Goal: Task Accomplishment & Management: Manage account settings

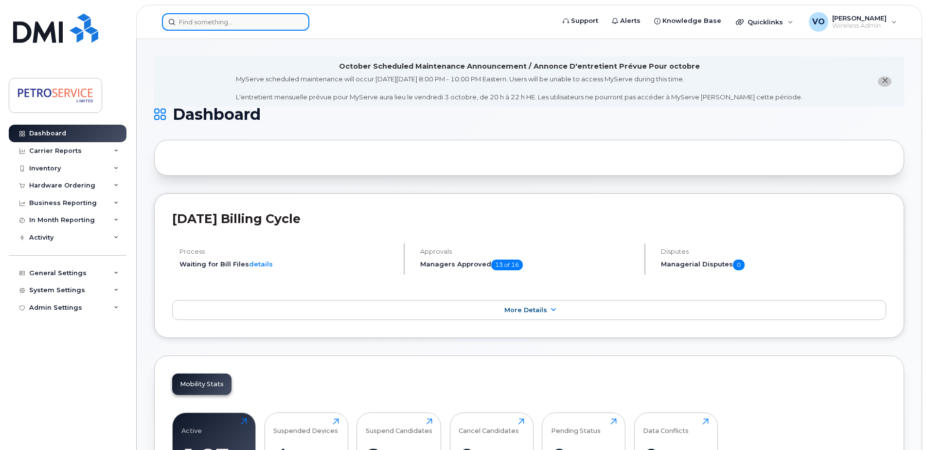
click at [202, 29] on input at bounding box center [235, 22] width 147 height 18
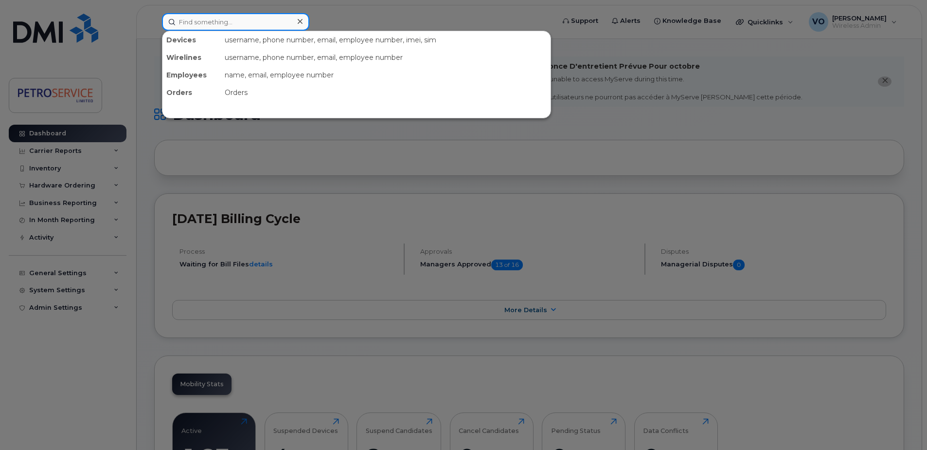
paste input "204-218-7128"
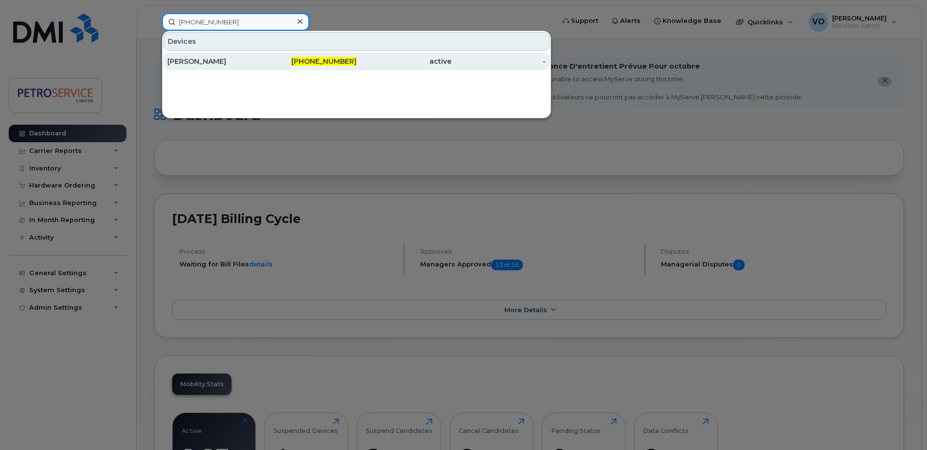
type input "204-218-7128"
click at [259, 64] on div "[PERSON_NAME]" at bounding box center [214, 61] width 95 height 10
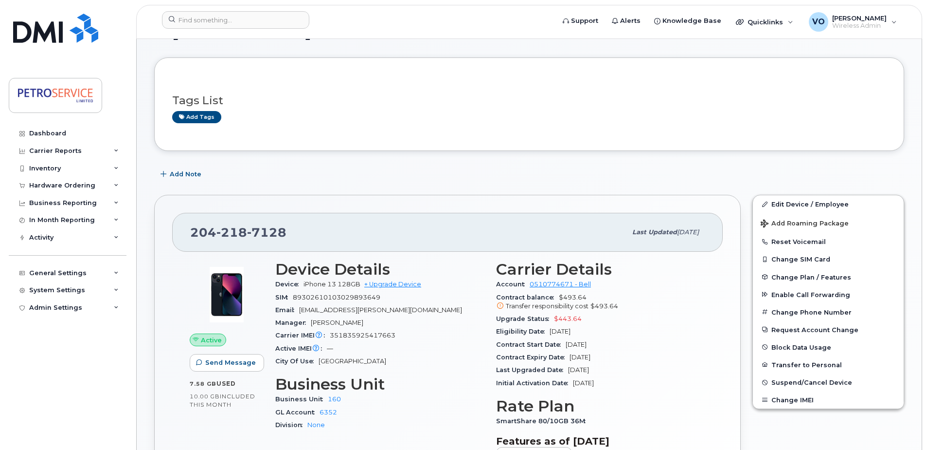
scroll to position [146, 0]
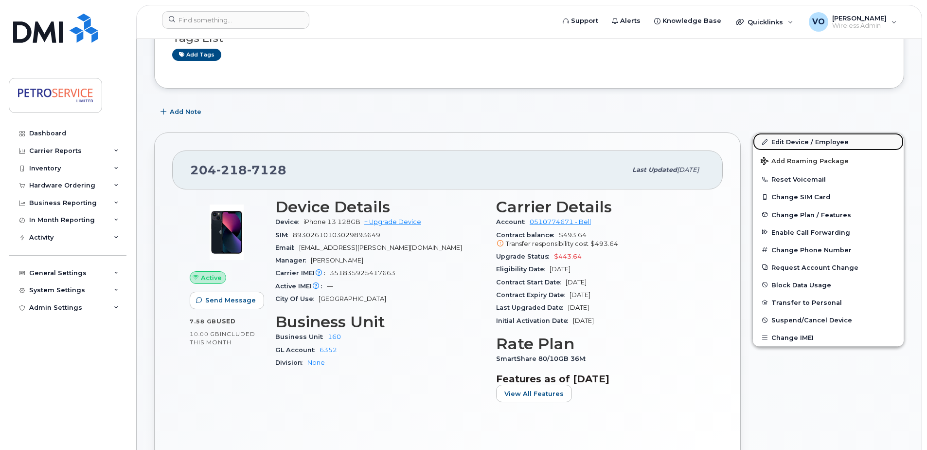
click at [794, 141] on link "Edit Device / Employee" at bounding box center [828, 142] width 151 height 18
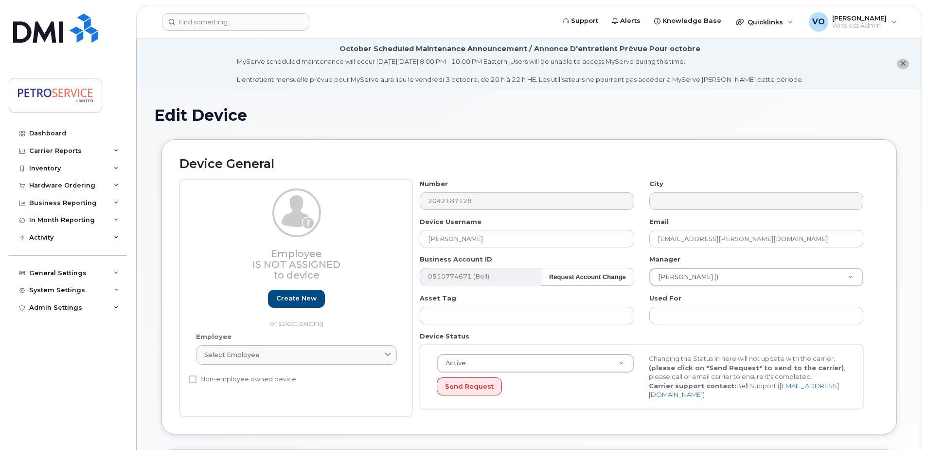
select select "4468791"
select select "4468800"
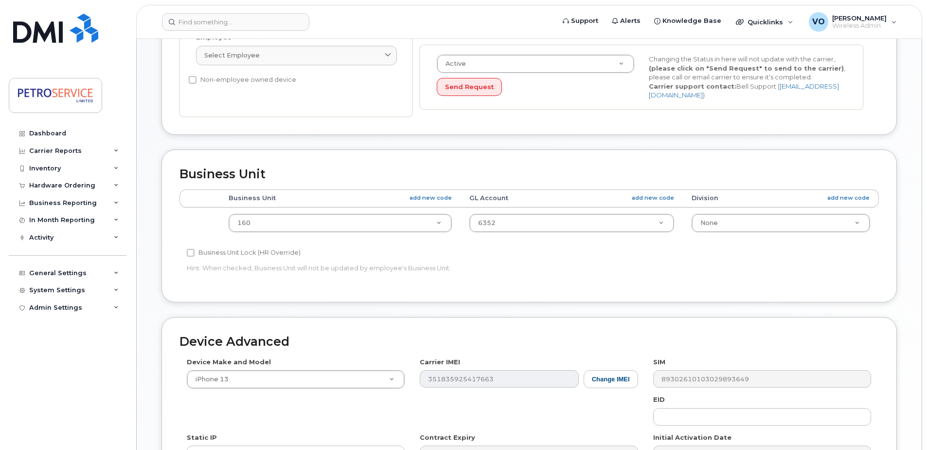
scroll to position [438, 0]
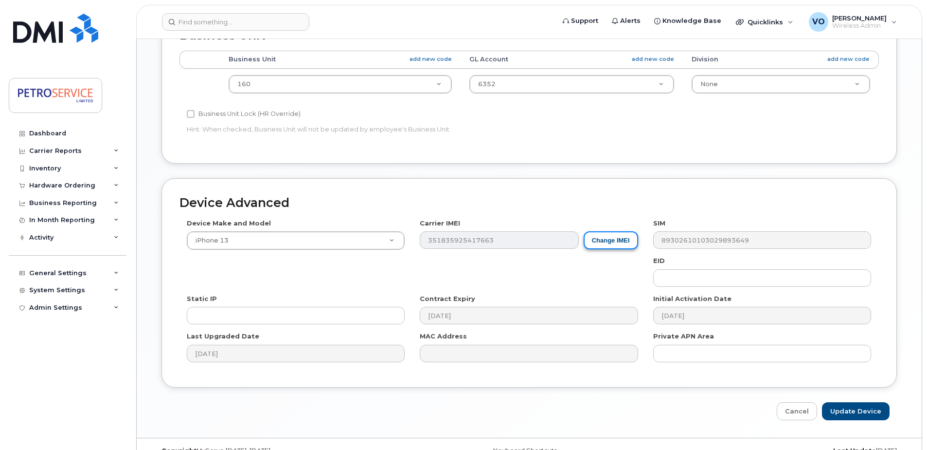
click at [614, 239] on button "Change IMEI" at bounding box center [611, 240] width 54 height 18
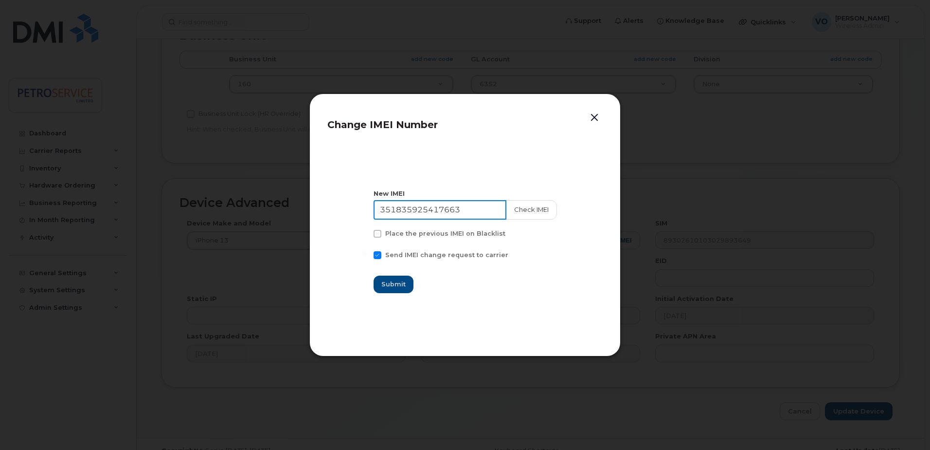
drag, startPoint x: 484, startPoint y: 214, endPoint x: 271, endPoint y: 202, distance: 213.4
click at [271, 202] on div "Change IMEI Number New IMEI 351835925417663 Check IMEI Place the previous IMEI …" at bounding box center [465, 225] width 930 height 450
paste input "4216330589106"
type input "354216330589106"
click at [382, 235] on span at bounding box center [378, 234] width 8 height 8
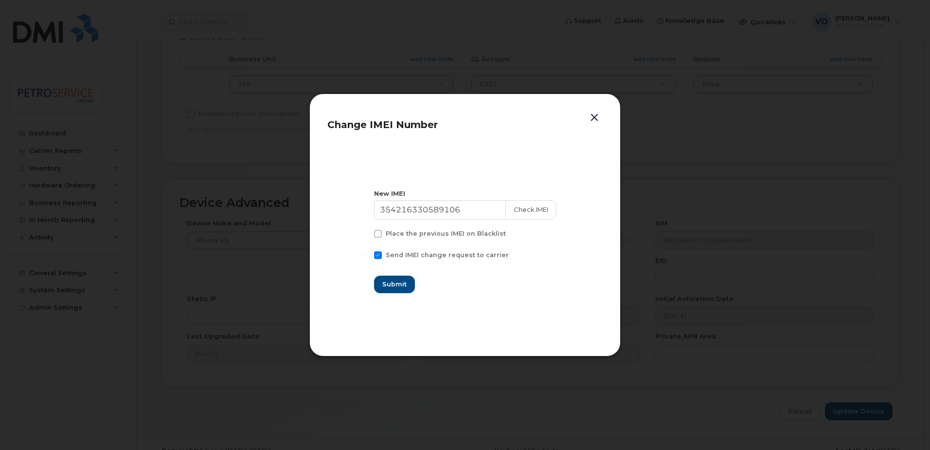
click at [367, 235] on input "Place the previous IMEI on Blacklist" at bounding box center [364, 232] width 5 height 5
checkbox input "true"
click at [530, 214] on button "Check IMEI" at bounding box center [531, 209] width 51 height 19
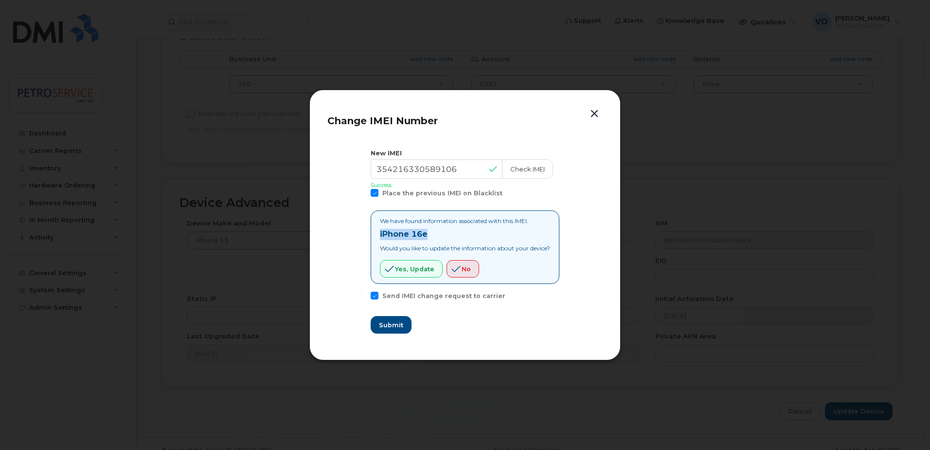
drag, startPoint x: 433, startPoint y: 238, endPoint x: 352, endPoint y: 234, distance: 81.4
click at [352, 234] on section "New IMEI 354216330589106 Check IMEI Success Place the previous IMEI on Blacklis…" at bounding box center [464, 241] width 275 height 203
copy strong "iPhone 16e"
click at [387, 326] on span "Submit" at bounding box center [391, 324] width 24 height 9
type input "354216330589106"
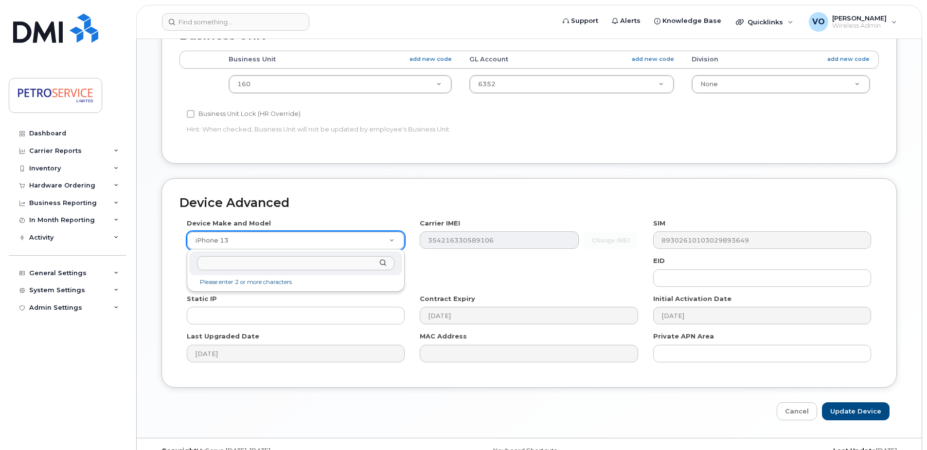
click at [254, 260] on input "text" at bounding box center [296, 263] width 198 height 14
type input "iPhone 16e"
drag, startPoint x: 221, startPoint y: 282, endPoint x: 227, endPoint y: 280, distance: 6.2
select select "3304"
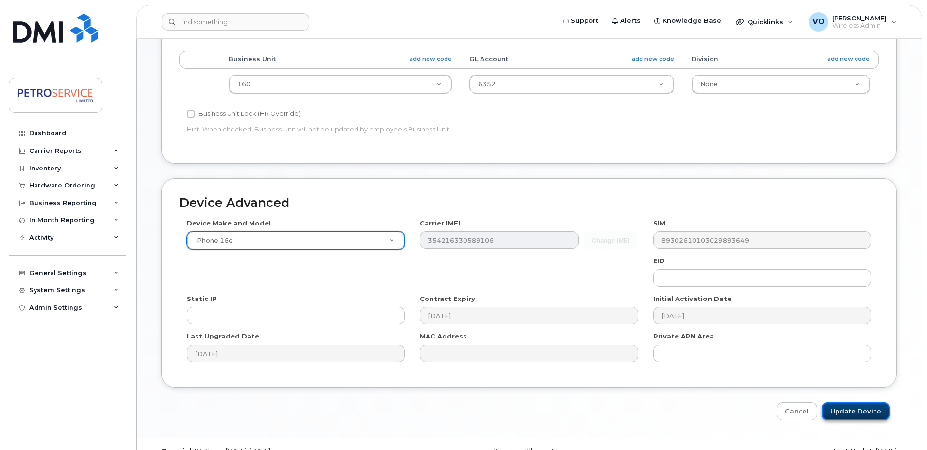
click at [866, 408] on input "Update Device" at bounding box center [856, 411] width 68 height 18
type input "Saving..."
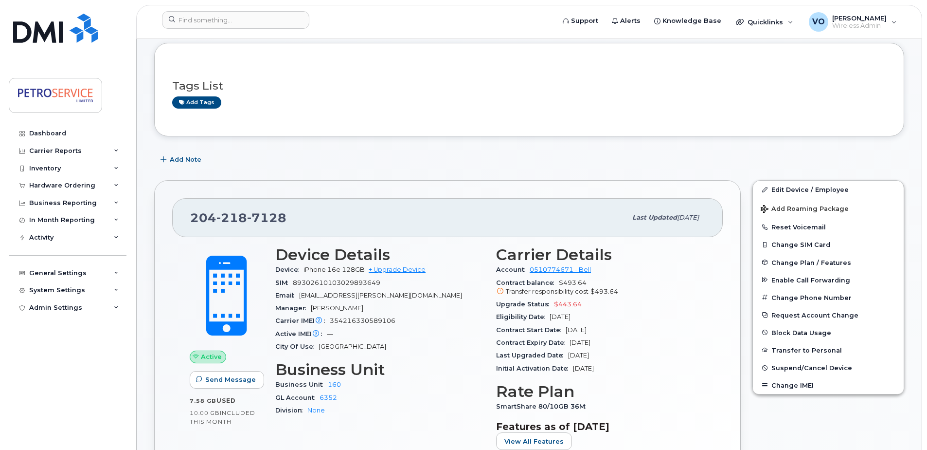
scroll to position [146, 0]
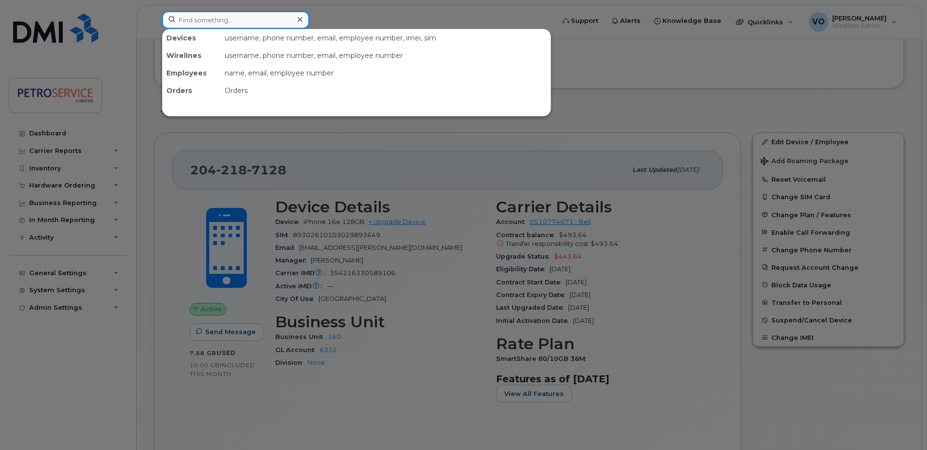
click at [206, 13] on input at bounding box center [235, 20] width 147 height 18
paste input "506-343-5917"
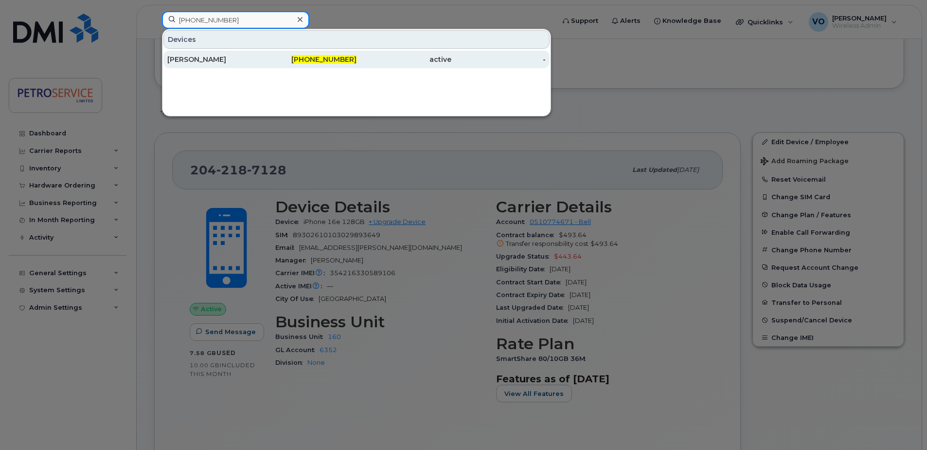
type input "506-343-5917"
click at [246, 60] on div "Remi Leblanc" at bounding box center [214, 59] width 95 height 10
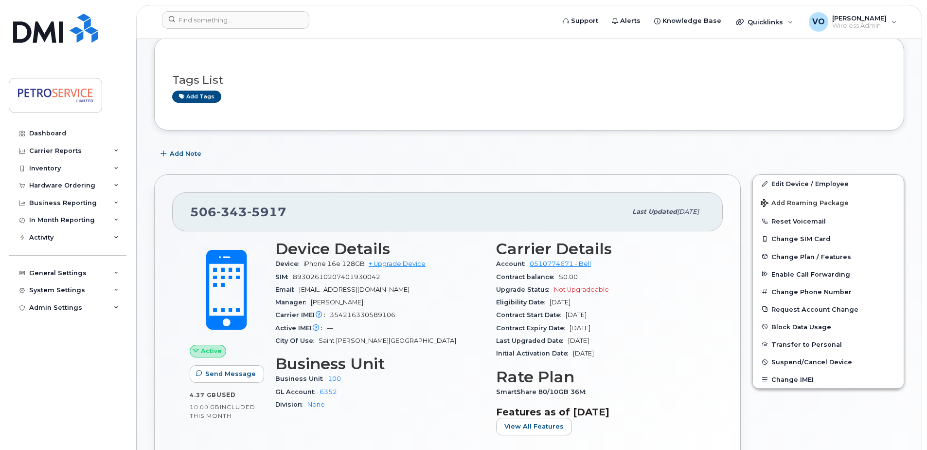
scroll to position [195, 0]
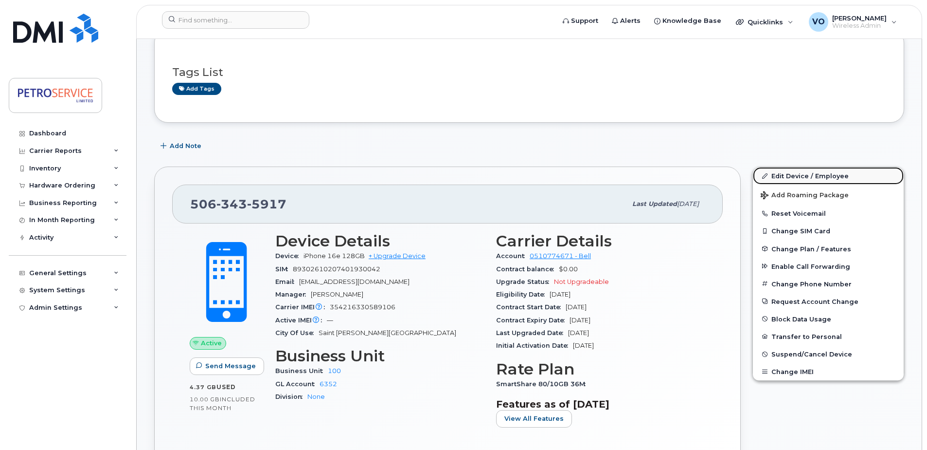
click at [798, 174] on link "Edit Device / Employee" at bounding box center [828, 176] width 151 height 18
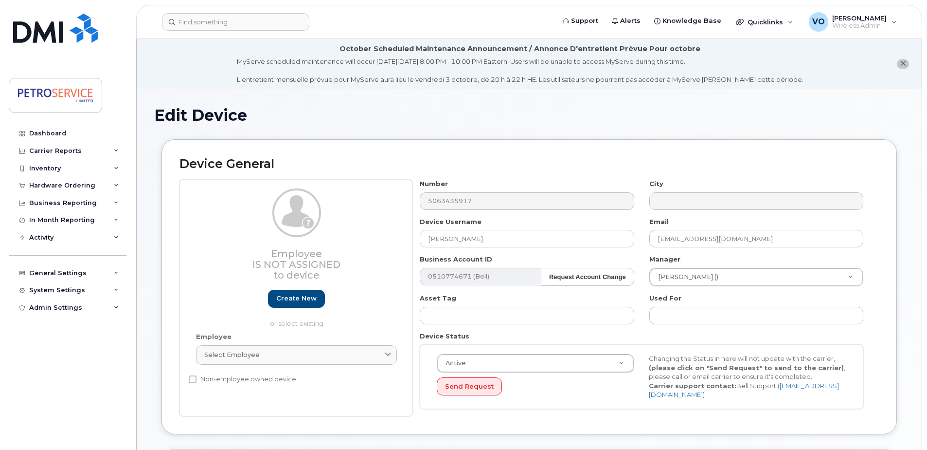
select select "4468789"
select select "4468800"
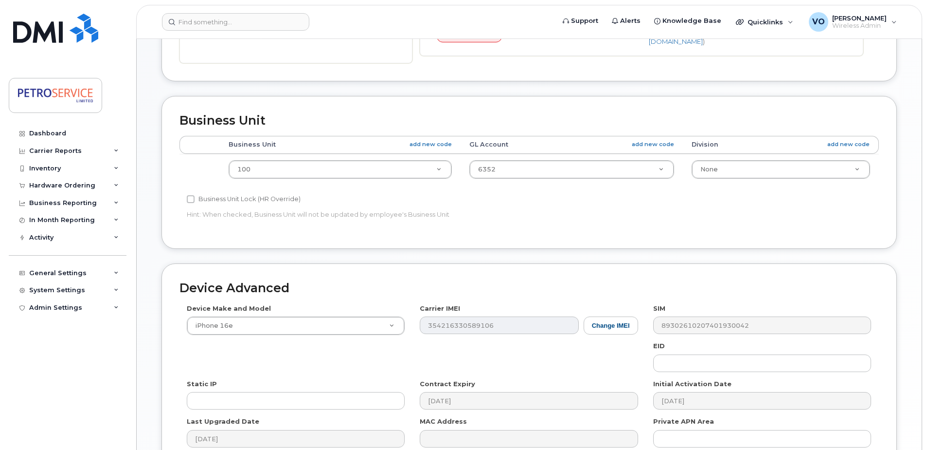
scroll to position [389, 0]
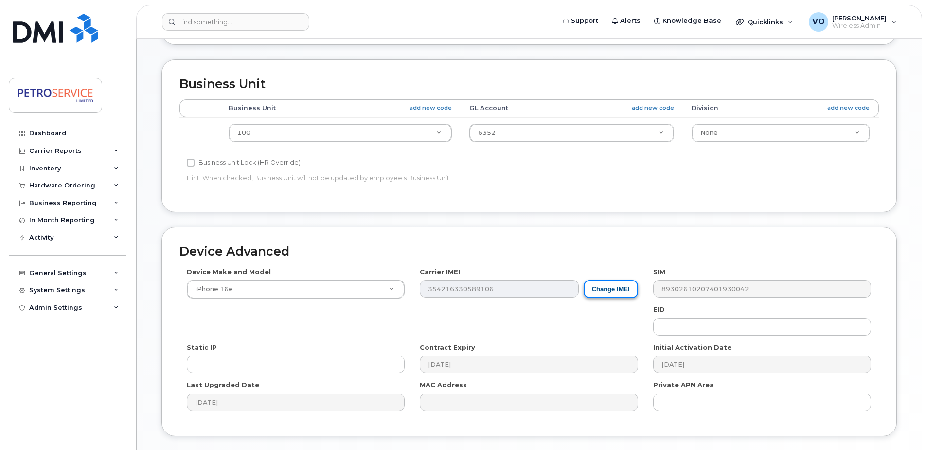
click at [613, 292] on button "Change IMEI" at bounding box center [611, 289] width 54 height 18
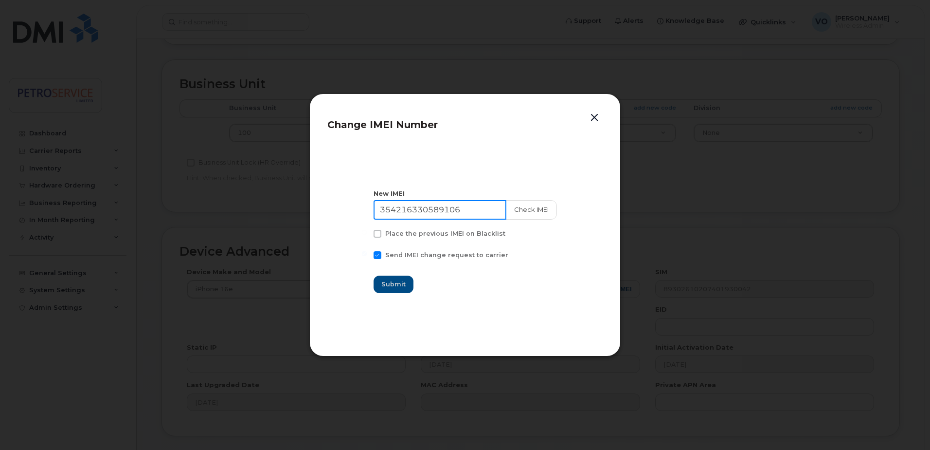
drag, startPoint x: 455, startPoint y: 209, endPoint x: 189, endPoint y: 199, distance: 266.8
click at [189, 199] on div "Change IMEI Number New IMEI [TECHNICAL_ID] Check IMEI Place the previous IMEI o…" at bounding box center [465, 225] width 930 height 450
paste input "1386341862165"
type input "351386341862165"
click at [524, 211] on button "Check IMEI" at bounding box center [531, 209] width 51 height 19
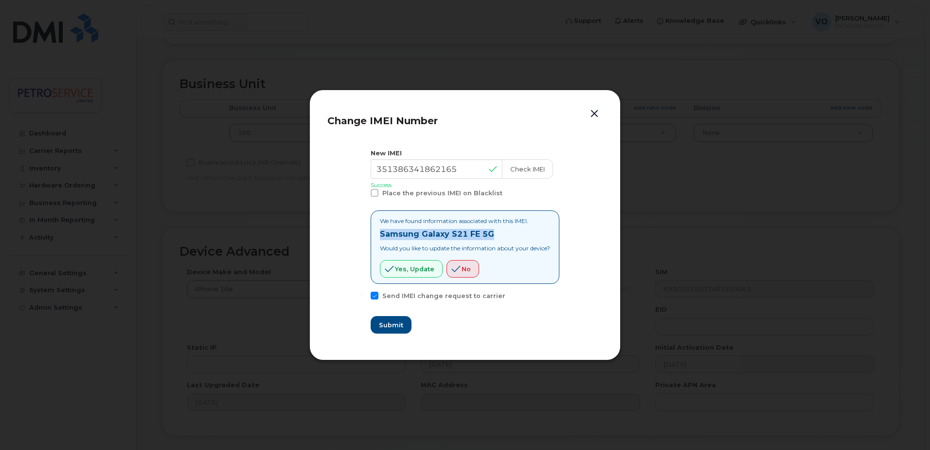
drag, startPoint x: 500, startPoint y: 237, endPoint x: 328, endPoint y: 236, distance: 171.3
click at [328, 236] on section "New IMEI 351386341862165 Check IMEI Success Place the previous IMEI on Blacklis…" at bounding box center [464, 241] width 275 height 203
copy strong "Samsung Galaxy S21 FE 5G"
click at [407, 267] on span "Yes, update" at bounding box center [414, 268] width 39 height 9
click at [391, 331] on button "Submit" at bounding box center [391, 325] width 40 height 18
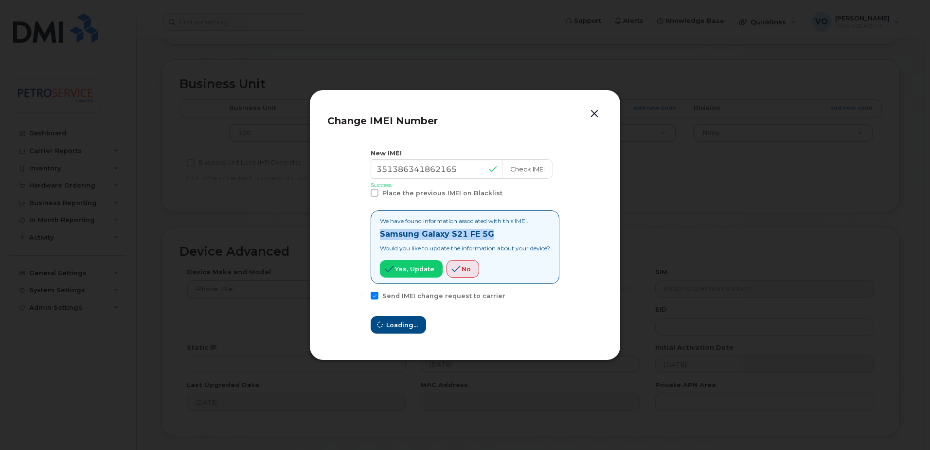
type input "351386341862165"
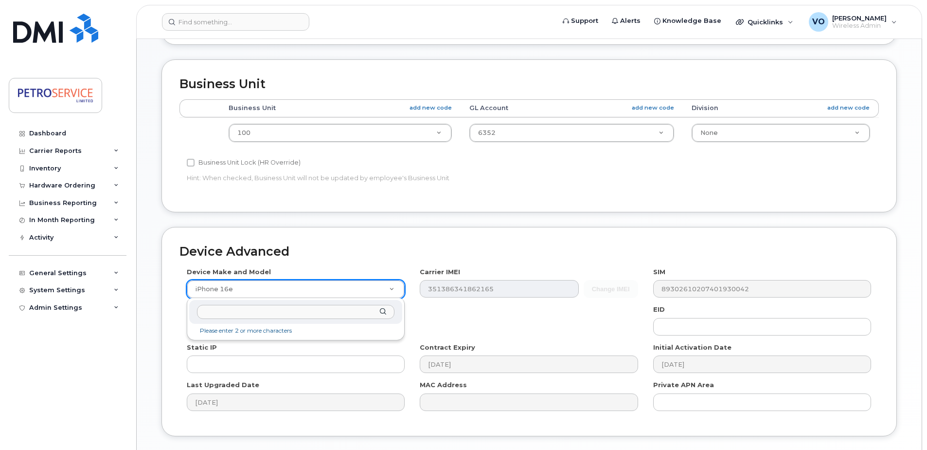
click at [258, 314] on input "text" at bounding box center [296, 312] width 198 height 14
type input "Samsung Galaxy S21 FE 5G"
select select "2676"
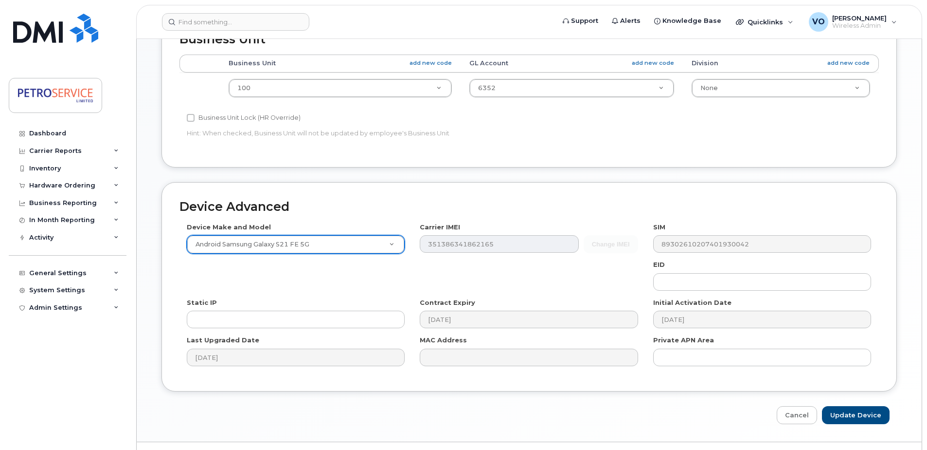
scroll to position [457, 0]
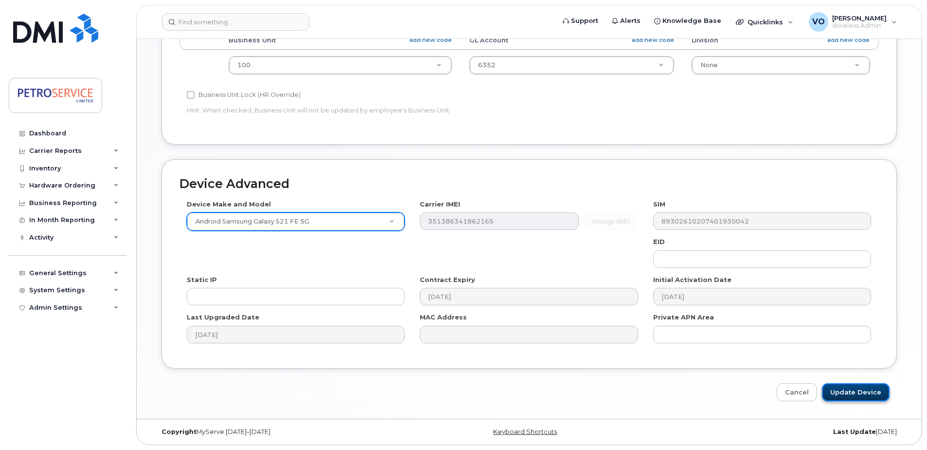
click at [848, 391] on input "Update Device" at bounding box center [856, 392] width 68 height 18
type input "Saving..."
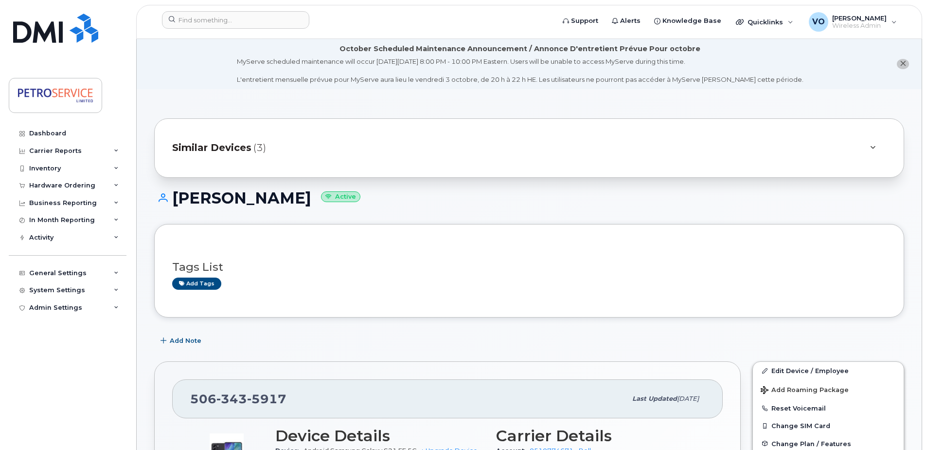
click at [214, 143] on span "Similar Devices" at bounding box center [211, 148] width 79 height 14
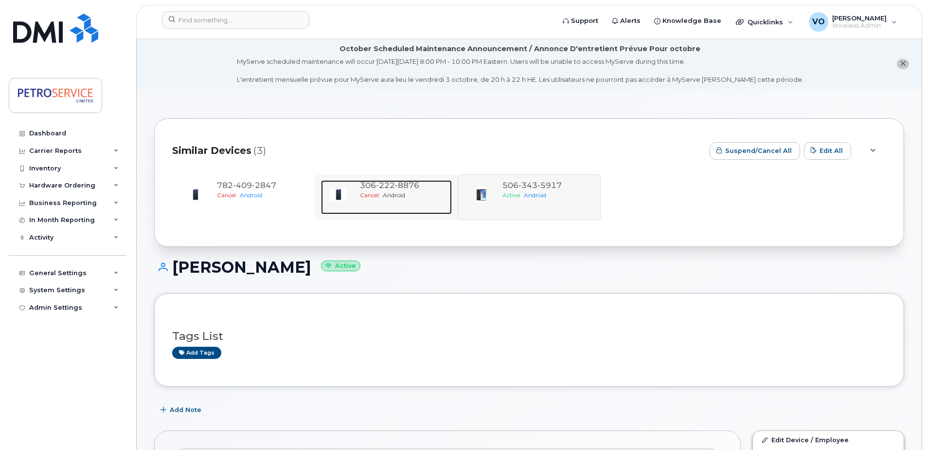
click at [397, 184] on span "8876" at bounding box center [407, 185] width 24 height 9
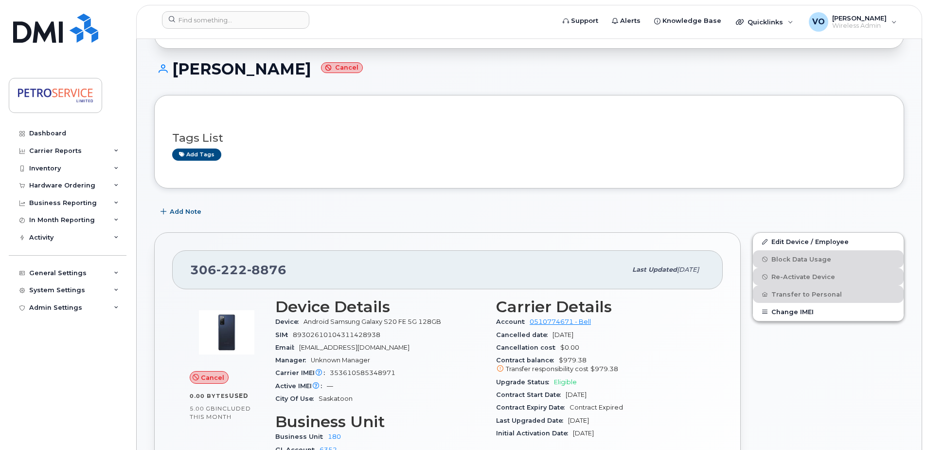
scroll to position [195, 0]
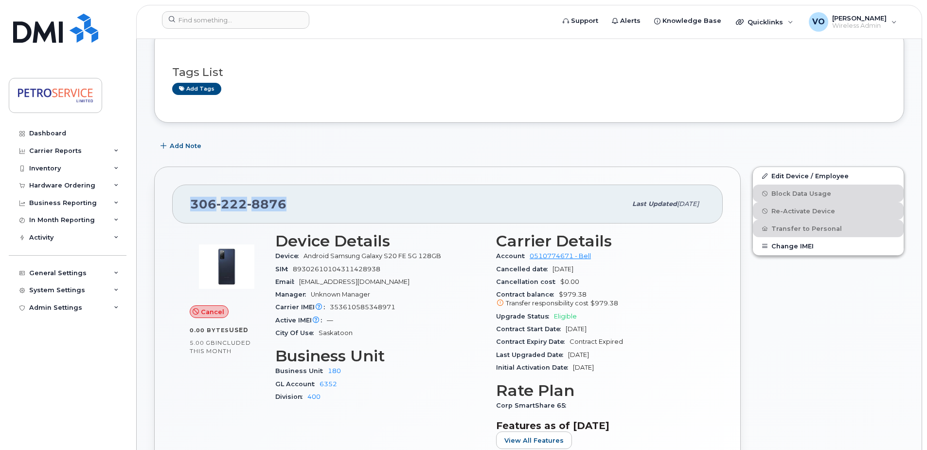
drag, startPoint x: 300, startPoint y: 205, endPoint x: 189, endPoint y: 187, distance: 112.3
click at [189, 187] on div "[PHONE_NUMBER] Last updated [DATE]" at bounding box center [447, 203] width 551 height 39
copy span "[PHONE_NUMBER]"
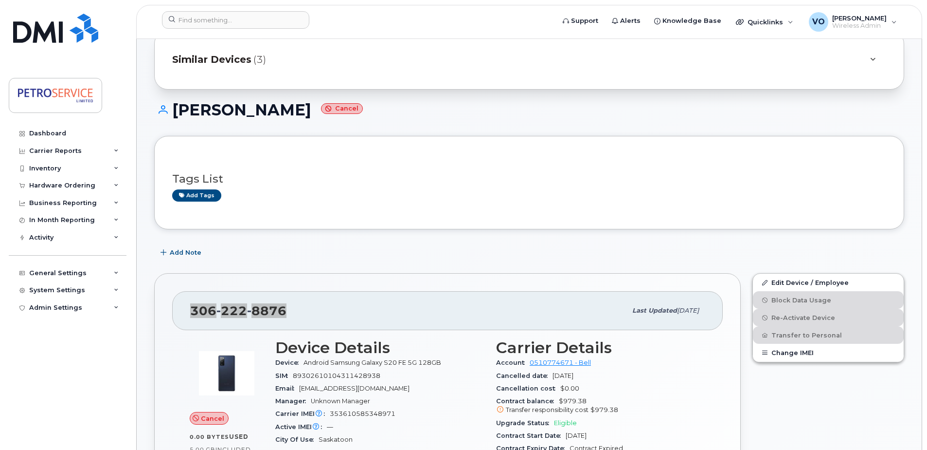
scroll to position [0, 0]
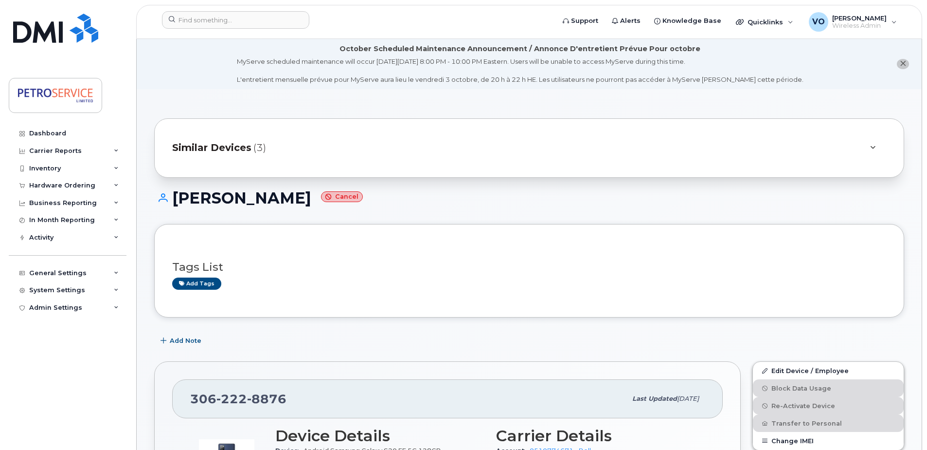
click at [235, 156] on div "Similar Devices (3)" at bounding box center [515, 147] width 687 height 23
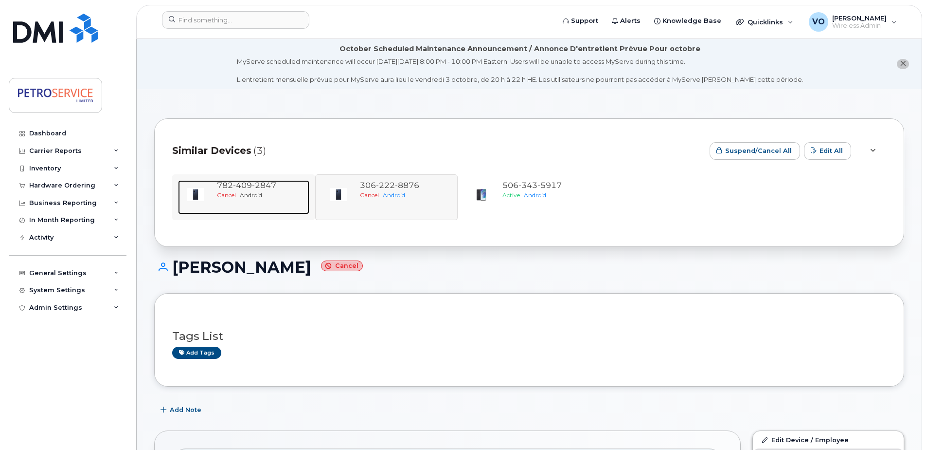
click at [258, 188] on span "2847" at bounding box center [264, 185] width 24 height 9
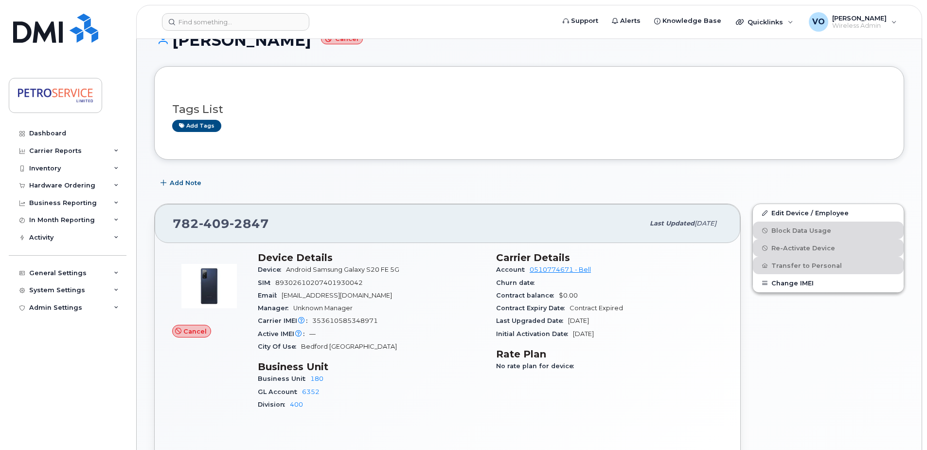
scroll to position [195, 0]
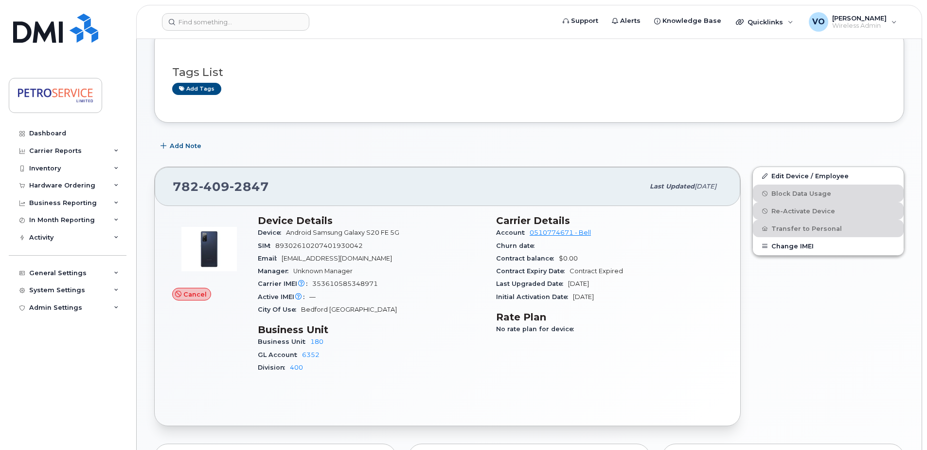
click at [264, 185] on span "2847" at bounding box center [249, 186] width 39 height 15
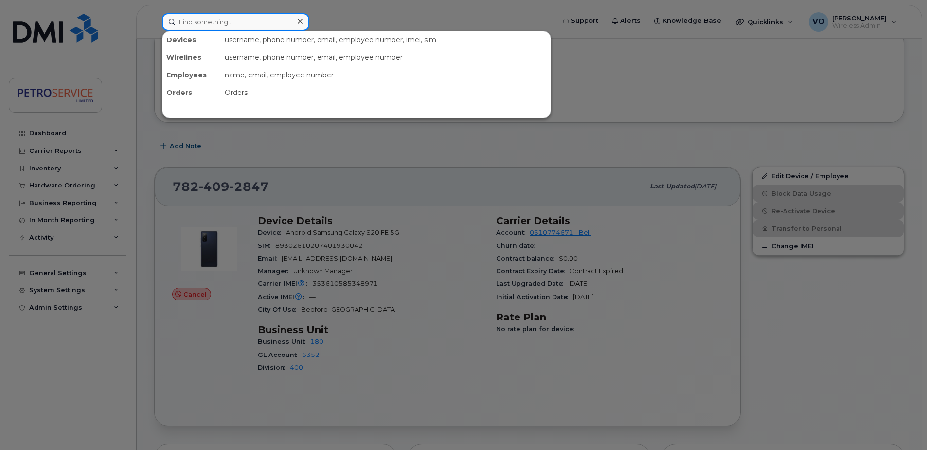
click at [206, 24] on input at bounding box center [235, 22] width 147 height 18
paste input "204-218-7128"
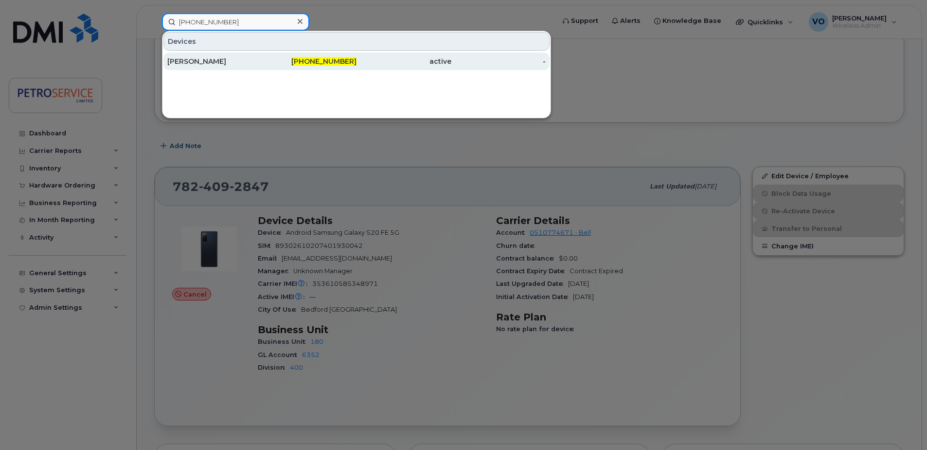
type input "204-218-7128"
click at [235, 64] on div "[PERSON_NAME]" at bounding box center [214, 61] width 95 height 10
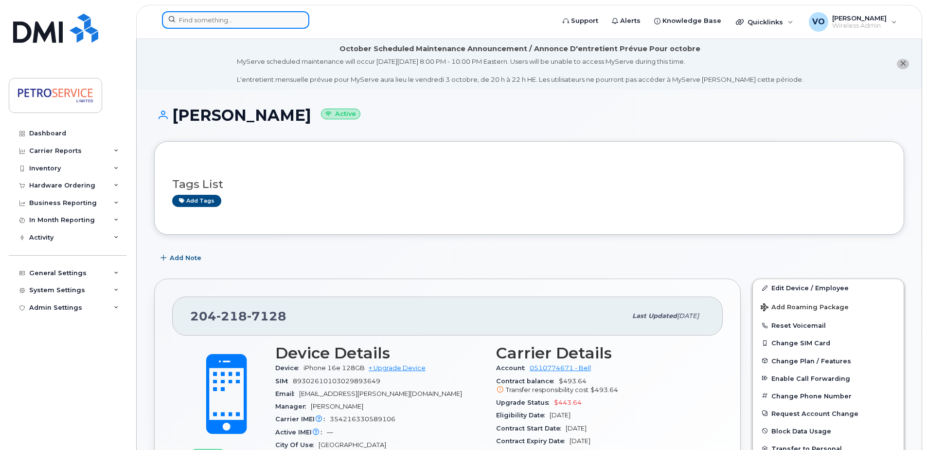
click at [197, 24] on input at bounding box center [235, 20] width 147 height 18
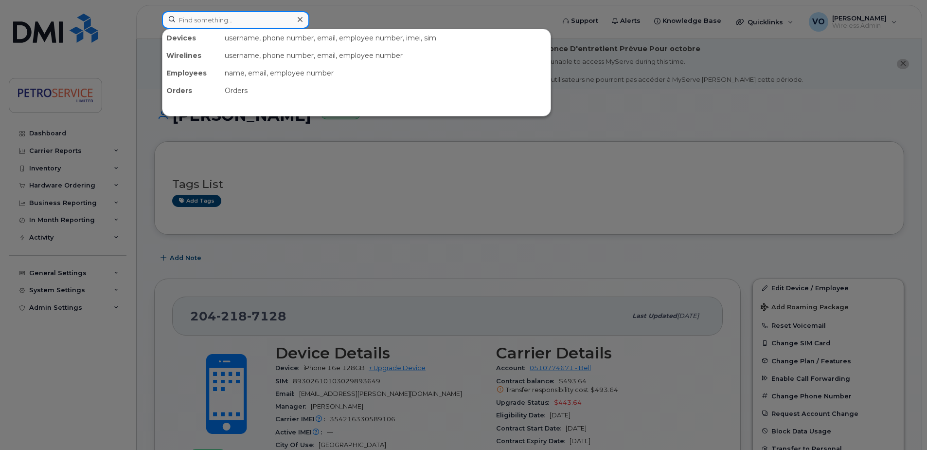
paste input "[PHONE_NUMBER]"
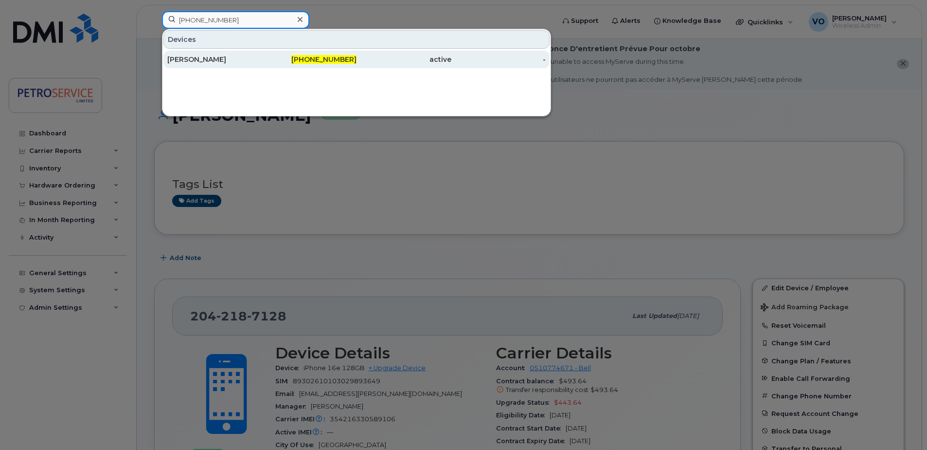
type input "[PHONE_NUMBER]"
click at [228, 56] on div "[PERSON_NAME]" at bounding box center [214, 59] width 95 height 10
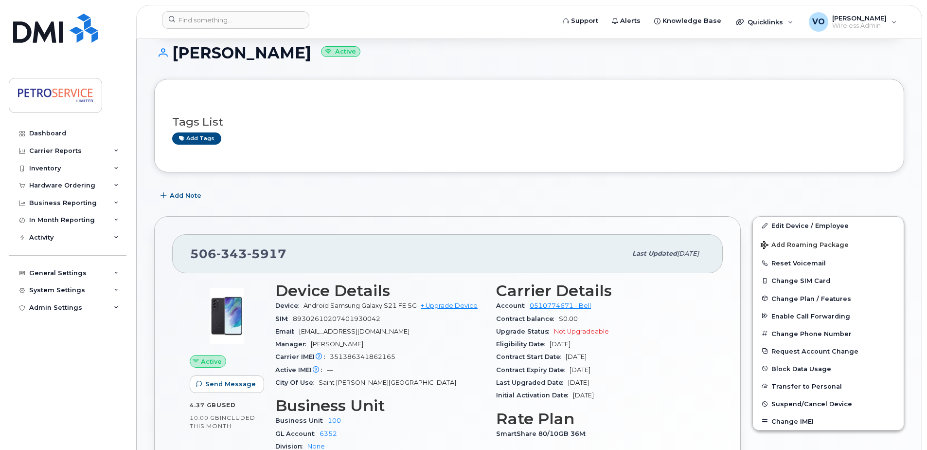
scroll to position [146, 0]
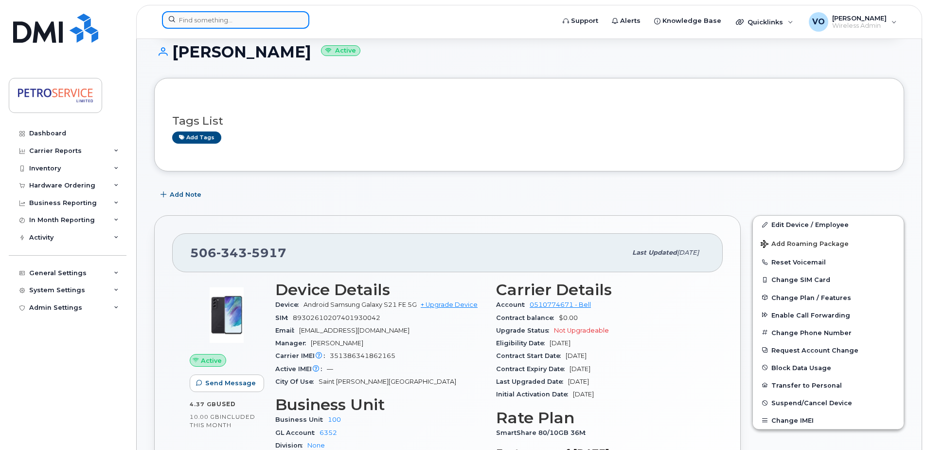
click at [243, 12] on input at bounding box center [235, 20] width 147 height 18
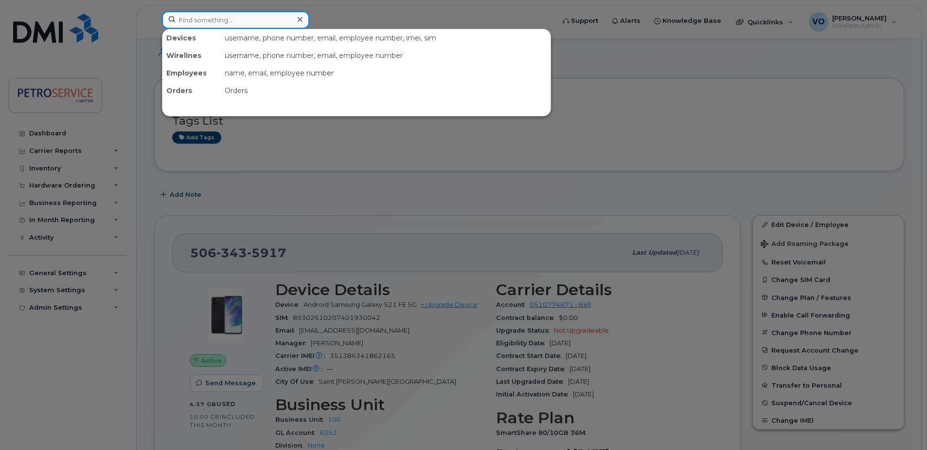
paste input "204-218-7128"
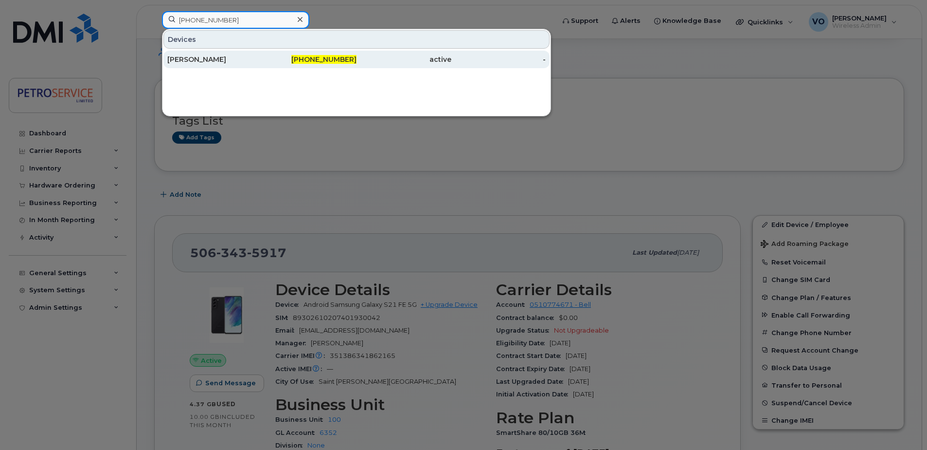
type input "204-218-7128"
click at [244, 65] on div "[PERSON_NAME]" at bounding box center [214, 60] width 95 height 18
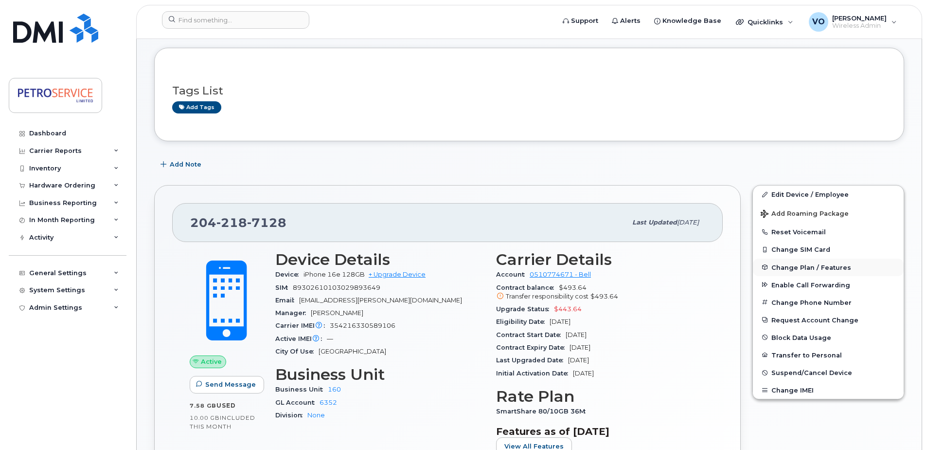
scroll to position [97, 0]
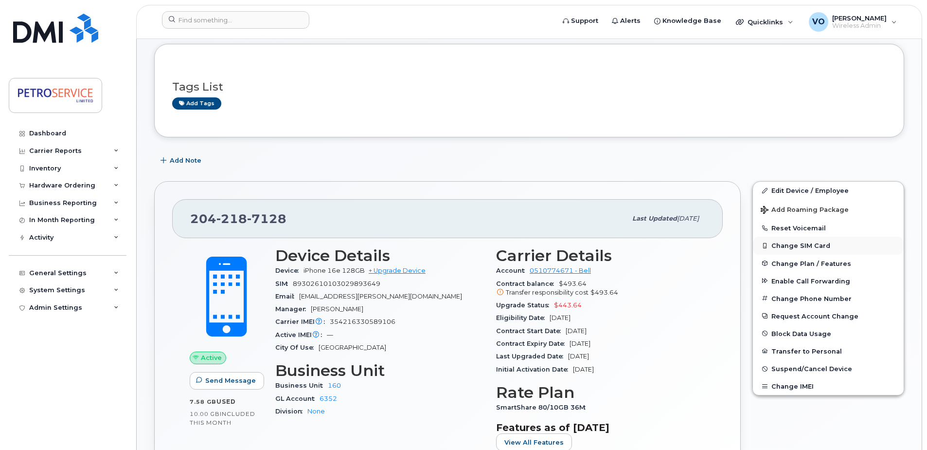
click at [789, 246] on button "Change SIM Card" at bounding box center [828, 245] width 151 height 18
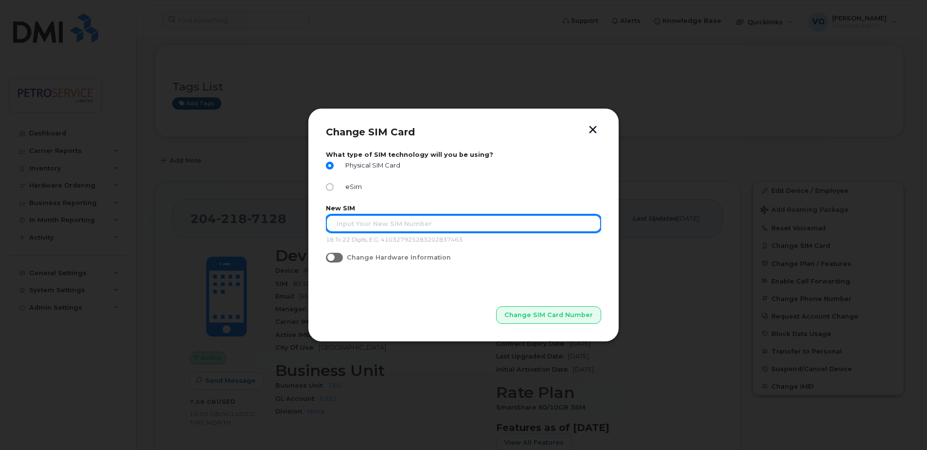
click at [375, 222] on input "text" at bounding box center [463, 224] width 275 height 18
paste input "89302610207734060111"
type input "89302610207734060111"
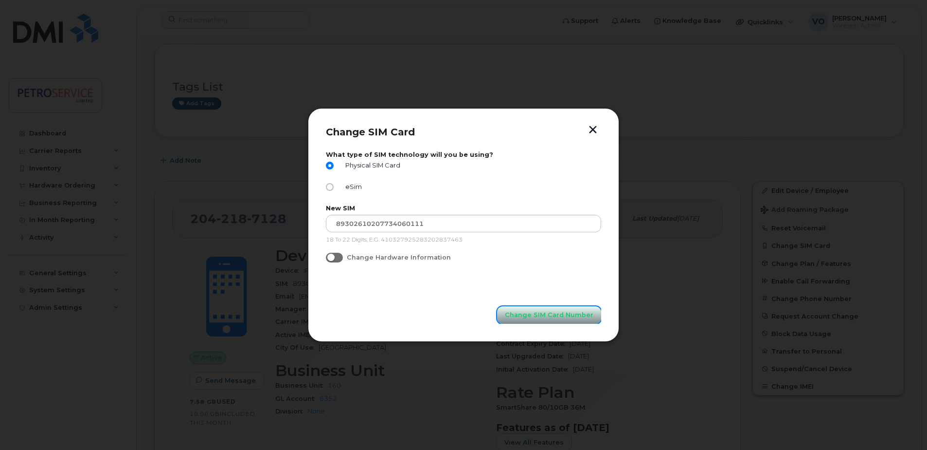
click at [553, 312] on span "Change SIM Card Number" at bounding box center [549, 314] width 89 height 9
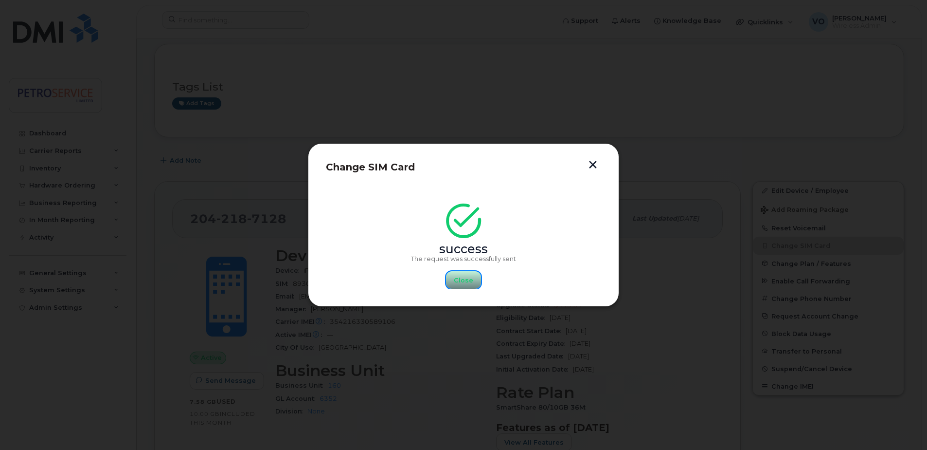
click at [459, 276] on span "Close" at bounding box center [463, 279] width 19 height 9
